Goal: Task Accomplishment & Management: Use online tool/utility

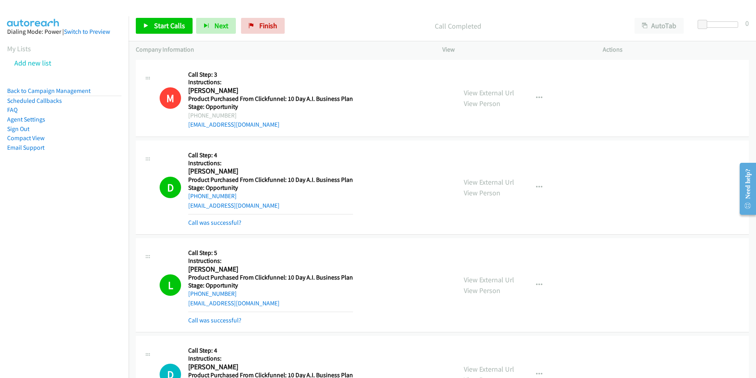
scroll to position [433, 0]
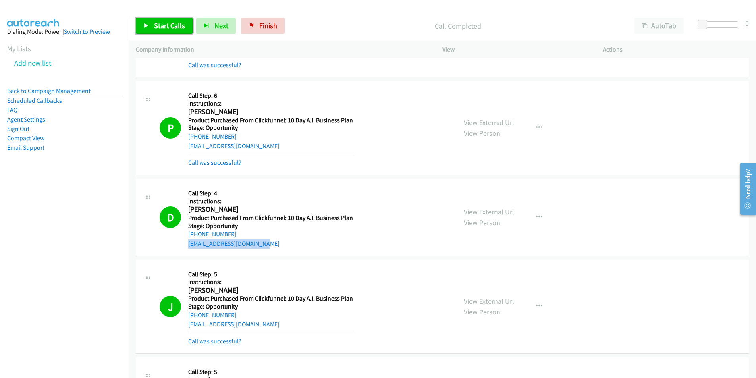
click at [175, 25] on span "Start Calls" at bounding box center [169, 25] width 31 height 9
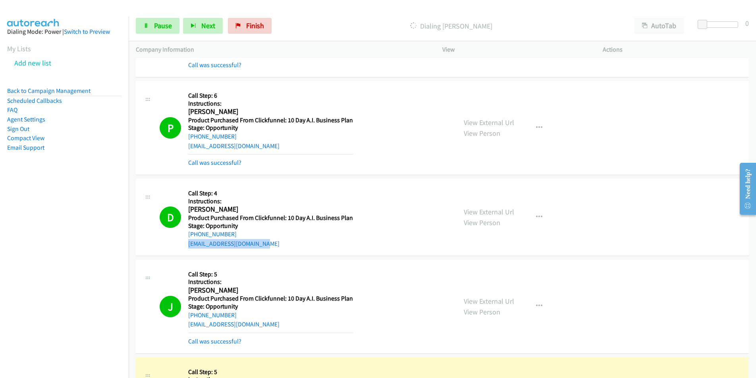
scroll to position [708, 0]
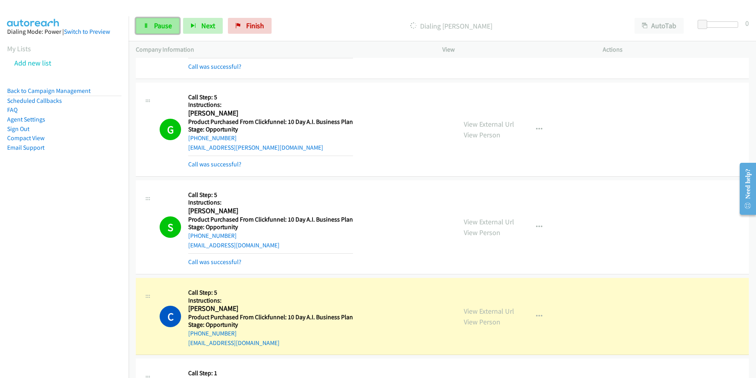
click at [158, 26] on span "Pause" at bounding box center [163, 25] width 18 height 9
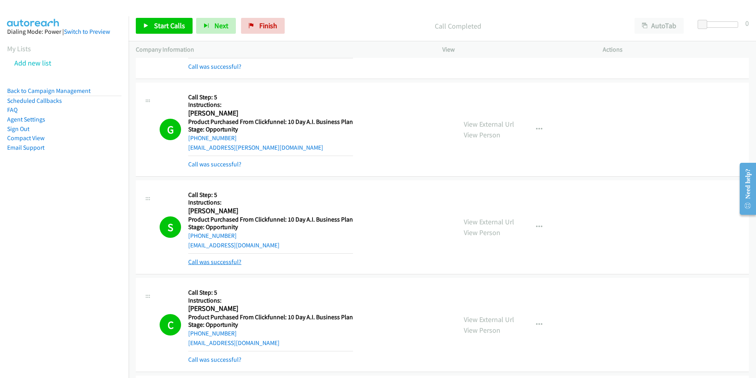
click at [232, 259] on link "Call was successful?" at bounding box center [214, 262] width 53 height 8
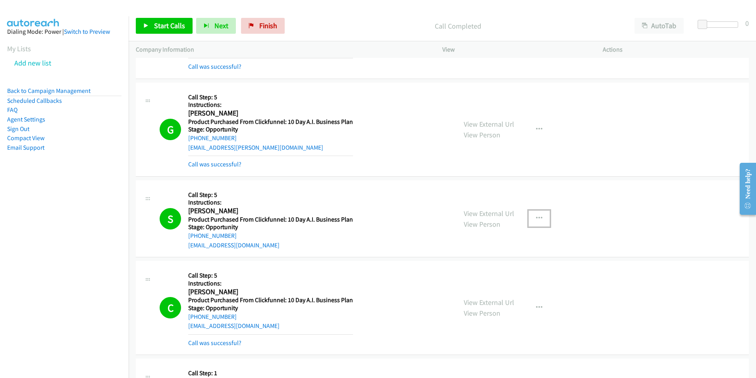
click at [536, 218] on icon "button" at bounding box center [539, 218] width 6 height 6
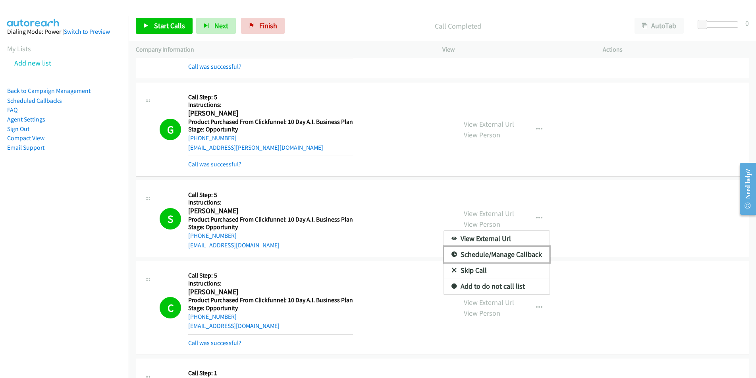
click at [499, 255] on link "Schedule/Manage Callback" at bounding box center [497, 255] width 106 height 16
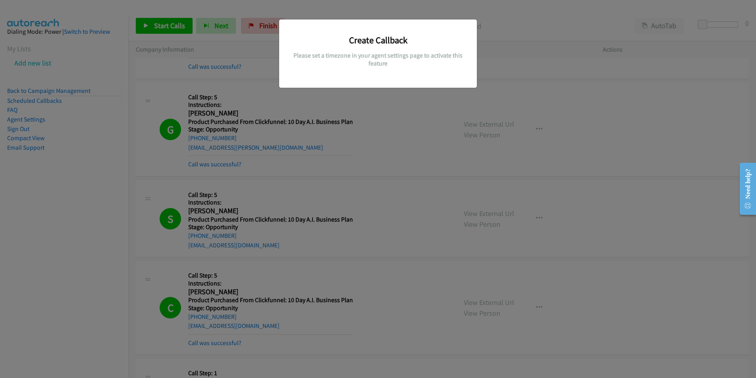
click at [68, 223] on div "Create Callback Please set a timezone in your agent settings page to activate t…" at bounding box center [378, 192] width 756 height 371
